Goal: Information Seeking & Learning: Learn about a topic

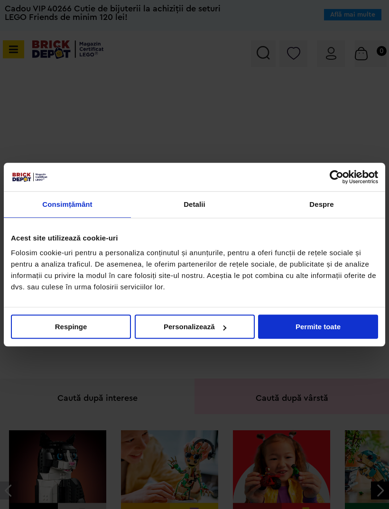
click at [314, 326] on button "Permite toate" at bounding box center [318, 327] width 120 height 24
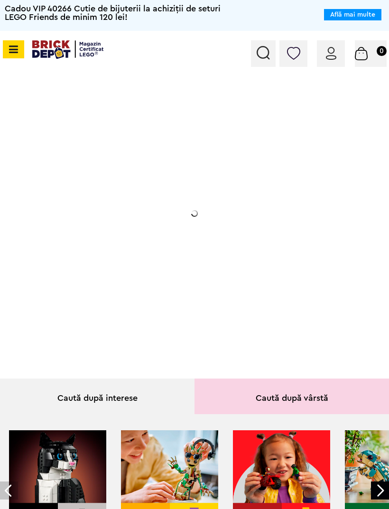
click at [263, 56] on img at bounding box center [263, 53] width 13 height 14
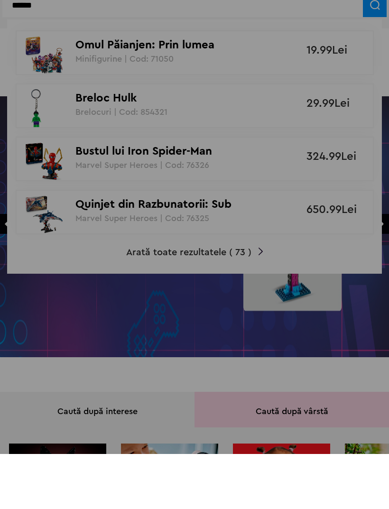
type input "******"
click at [241, 257] on div at bounding box center [194, 254] width 389 height 509
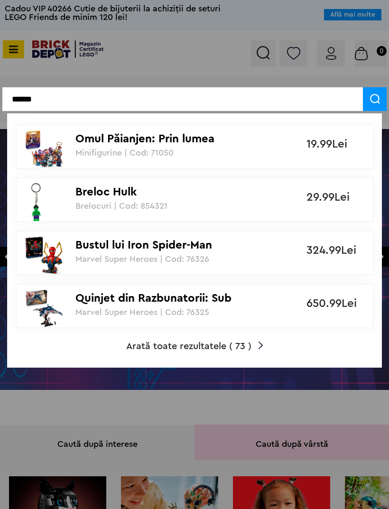
click at [219, 344] on span "Arată toate rezultatele ( 73 )" at bounding box center [188, 346] width 125 height 9
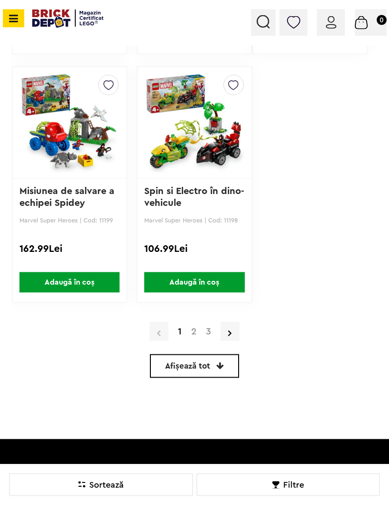
scroll to position [2358, 0]
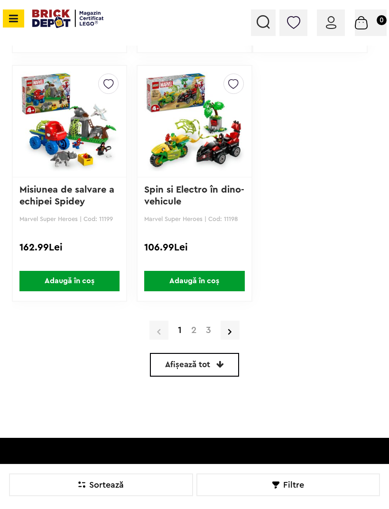
click at [199, 331] on link "2" at bounding box center [194, 330] width 15 height 9
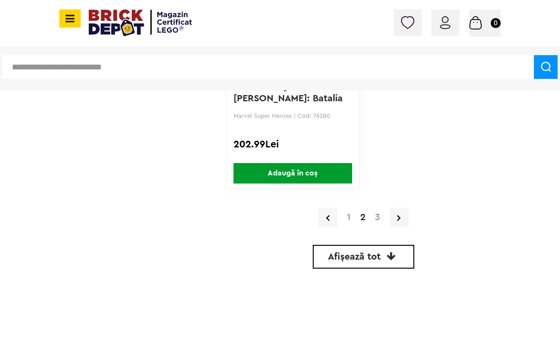
scroll to position [3519, 0]
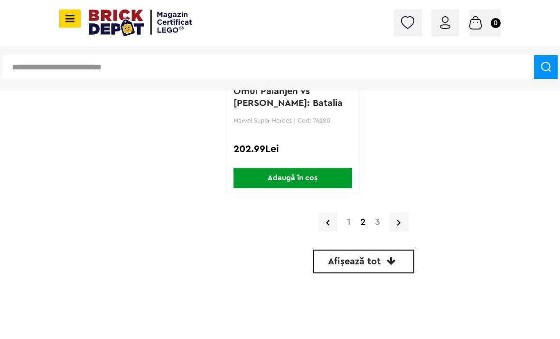
click at [382, 220] on link "3" at bounding box center [377, 221] width 15 height 9
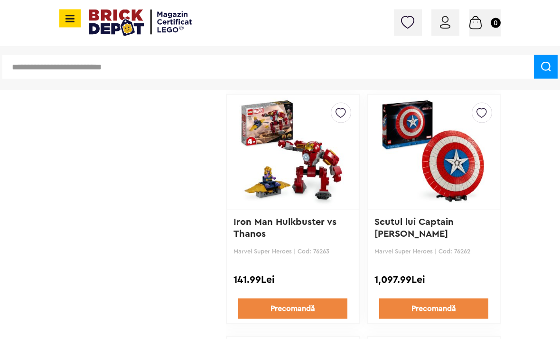
scroll to position [1343, 0]
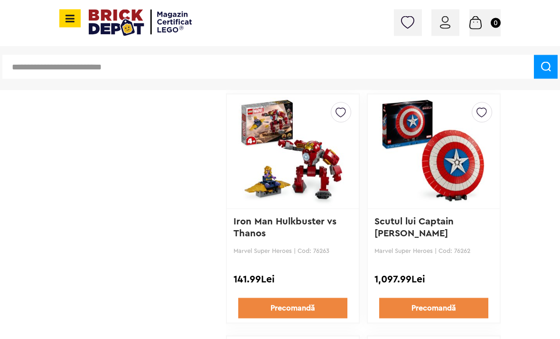
click at [426, 220] on link "Scutul lui Captain America" at bounding box center [416, 226] width 82 height 21
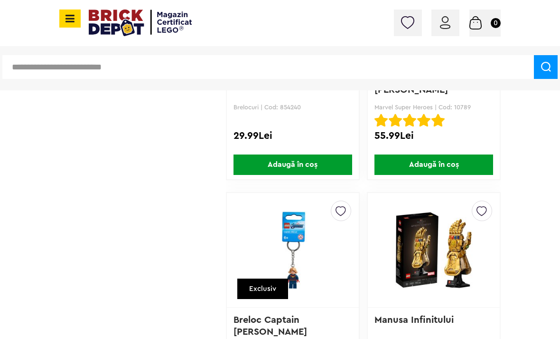
scroll to position [1953, 0]
